Goal: Transaction & Acquisition: Purchase product/service

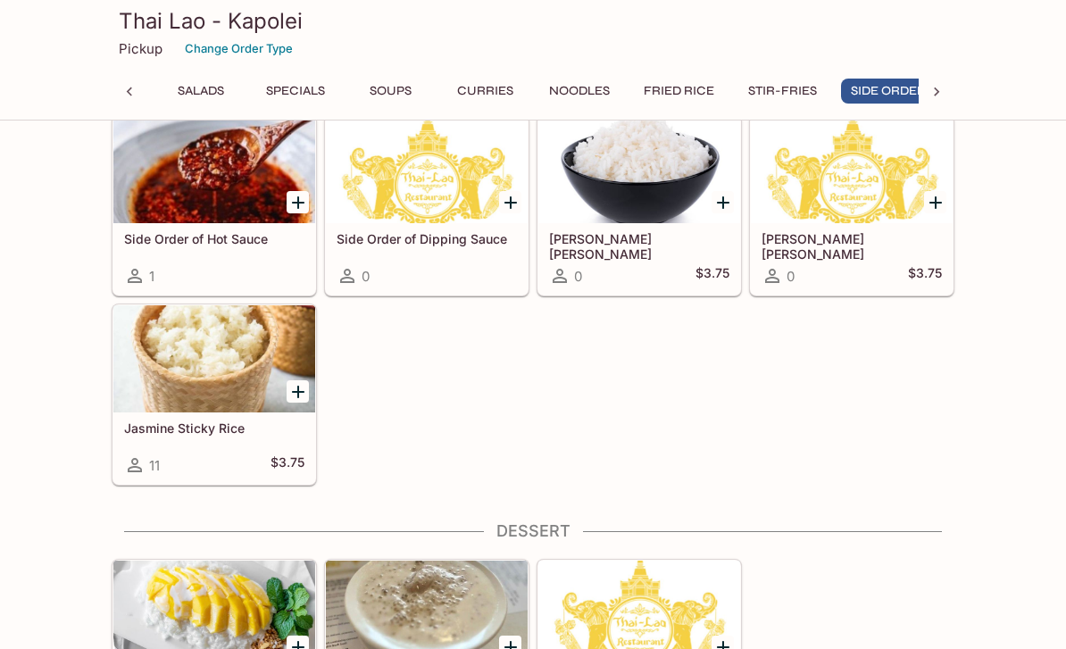
scroll to position [0, 123]
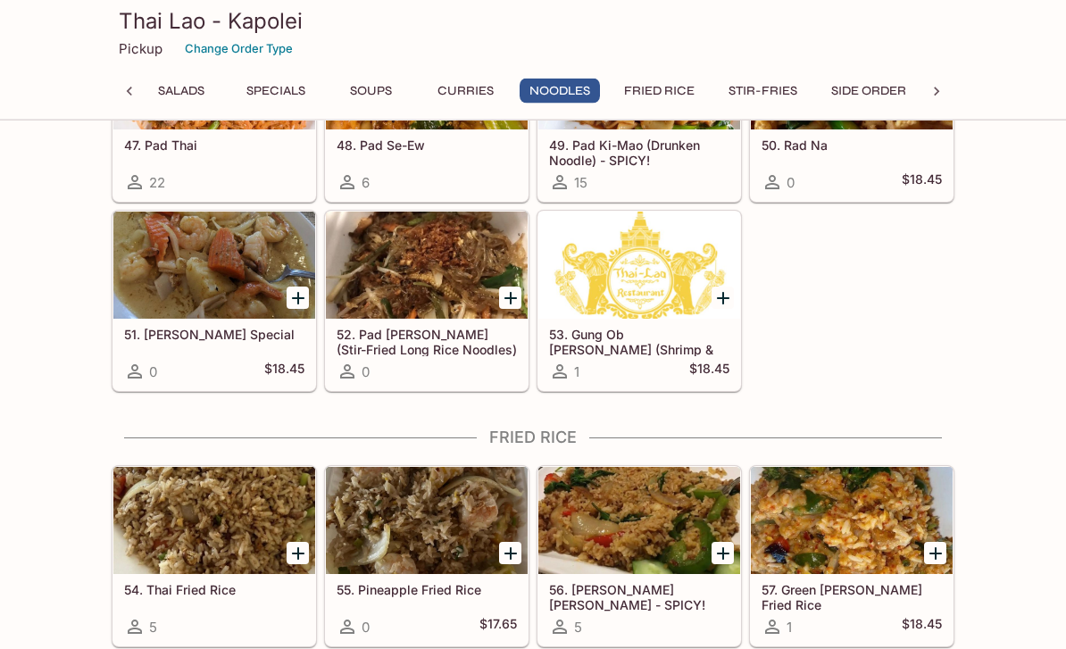
scroll to position [2845, 0]
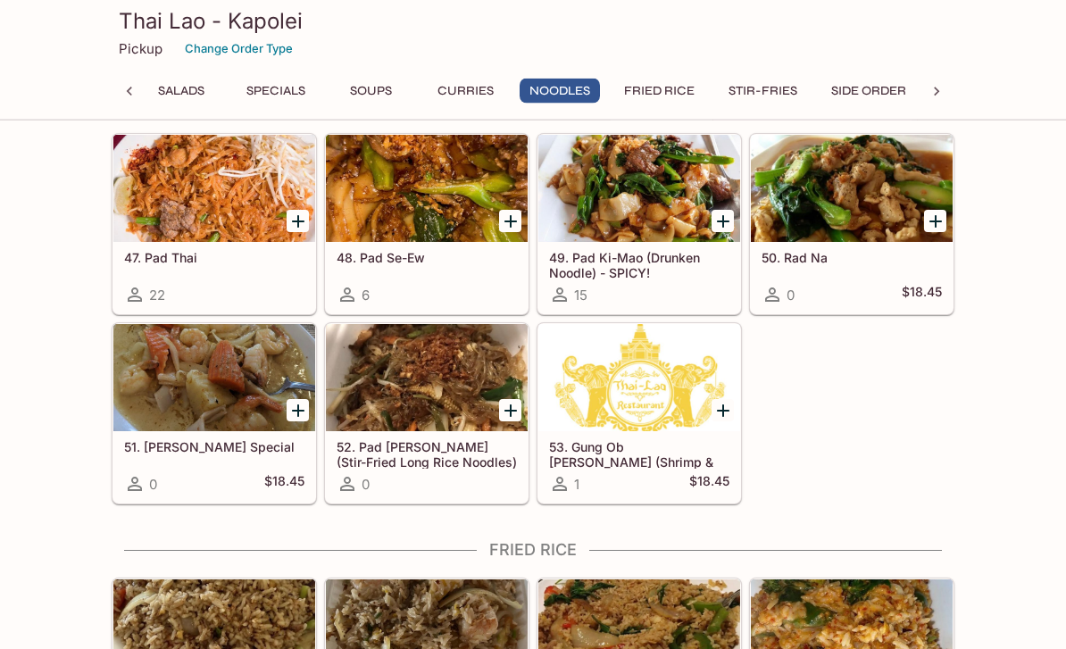
click at [474, 83] on button "Curries" at bounding box center [465, 91] width 80 height 25
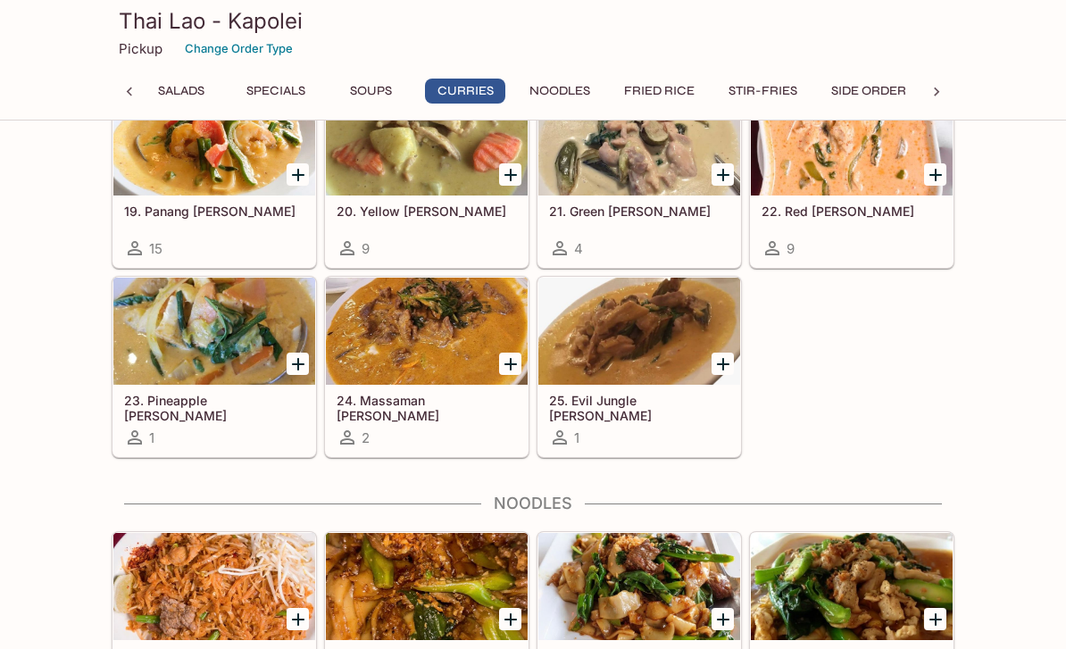
scroll to position [2345, 0]
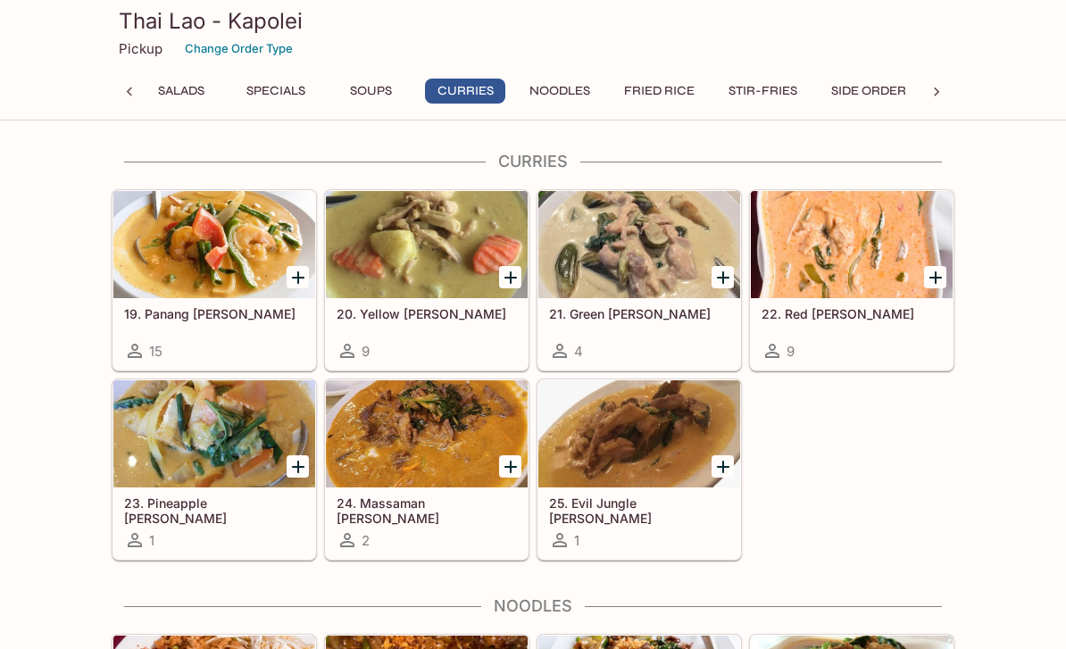
click at [244, 243] on div at bounding box center [214, 244] width 202 height 107
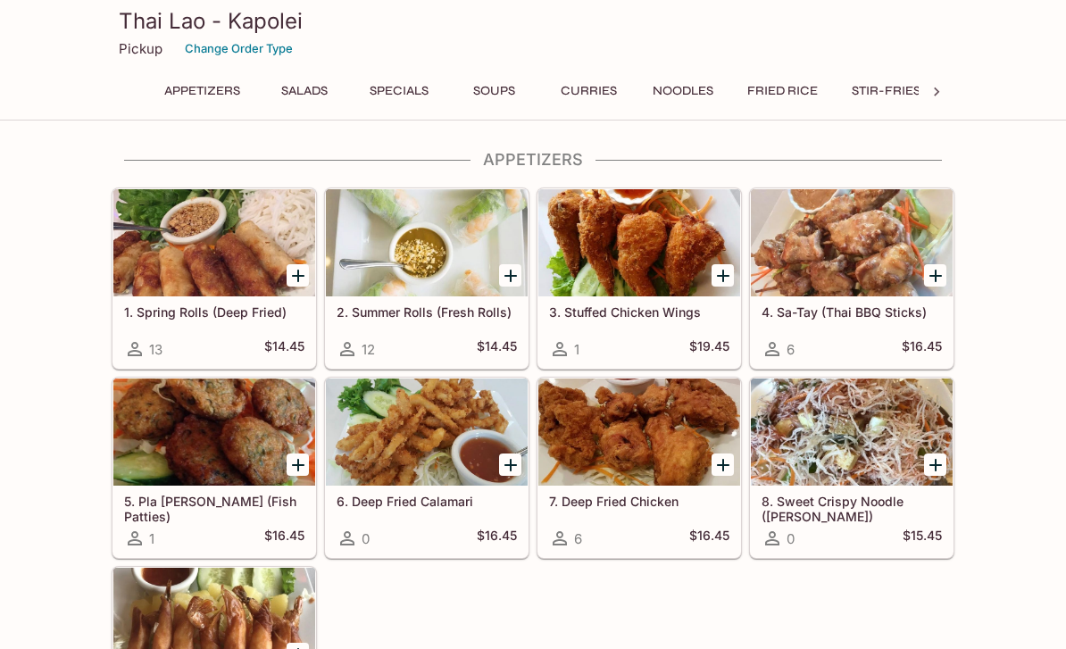
click at [708, 86] on button "Noodles" at bounding box center [683, 91] width 80 height 25
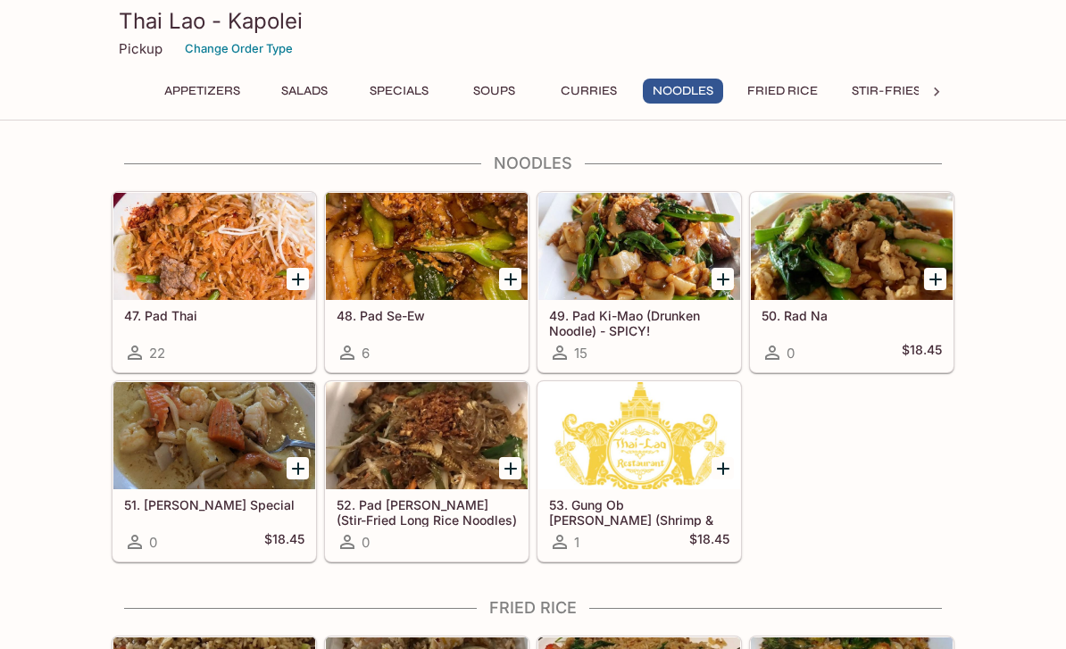
scroll to position [2790, 0]
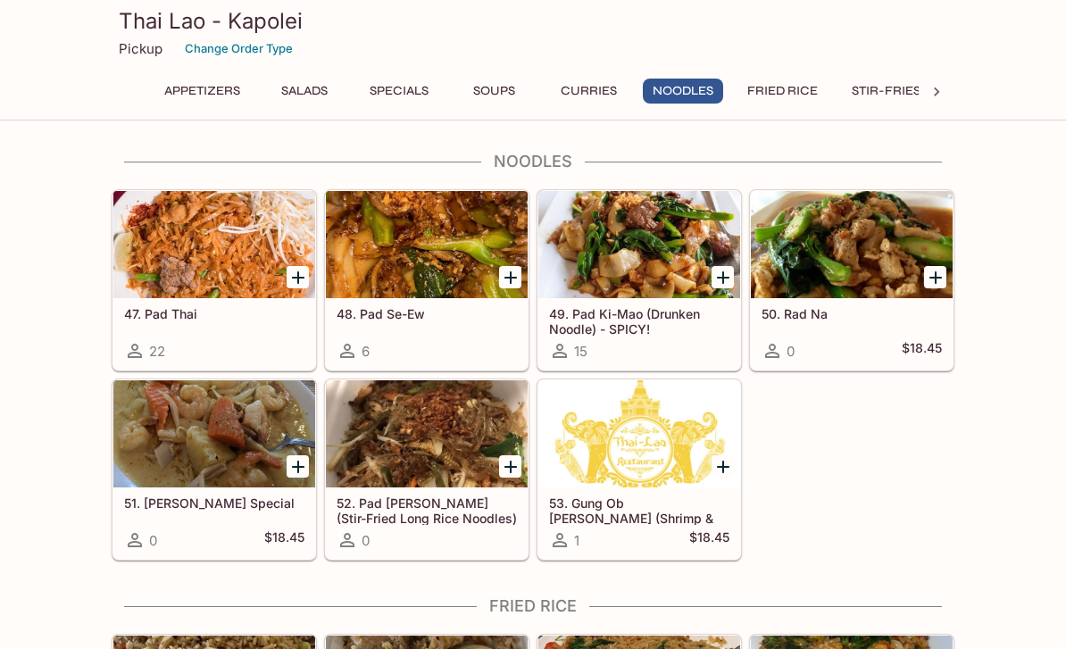
click at [252, 251] on div at bounding box center [214, 244] width 202 height 107
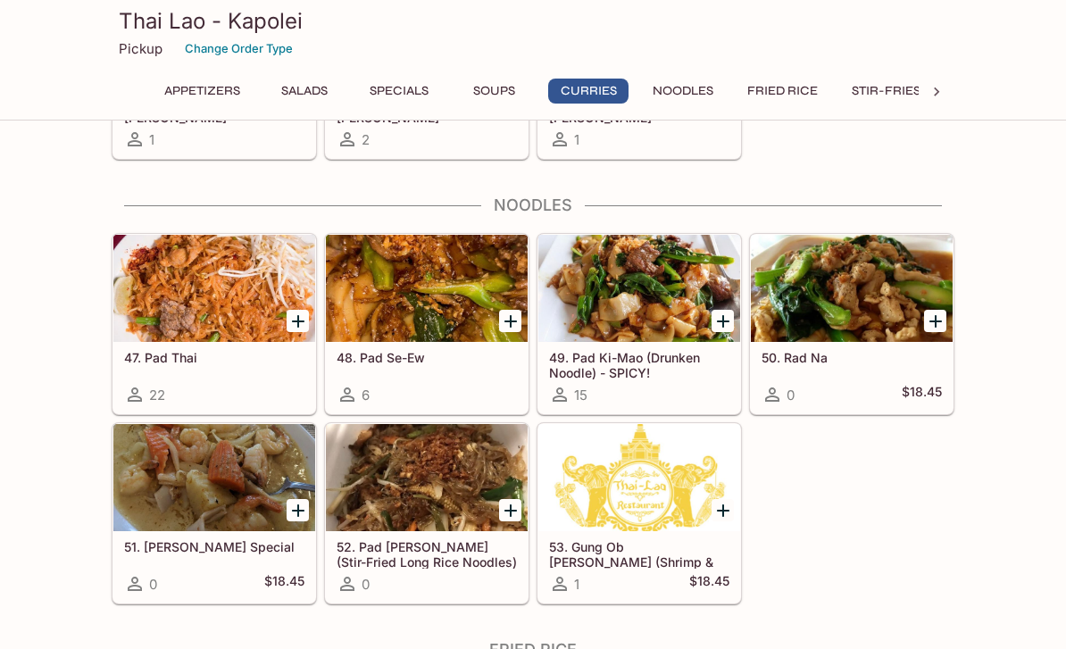
click at [905, 282] on div at bounding box center [852, 288] width 202 height 107
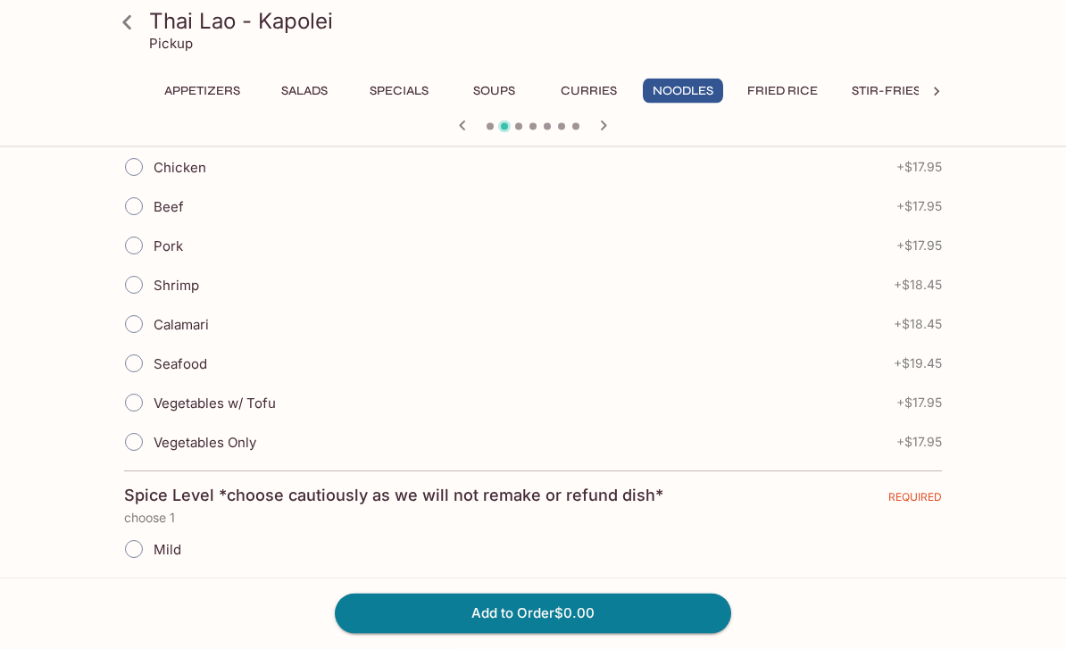
scroll to position [428, 0]
